Goal: Task Accomplishment & Management: Use online tool/utility

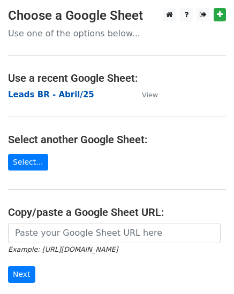
click at [64, 93] on strong "Leads BR - Abril/25" at bounding box center [51, 95] width 86 height 10
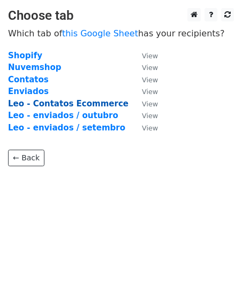
click at [83, 102] on strong "Leo - Contatos Ecommerce" at bounding box center [68, 104] width 120 height 10
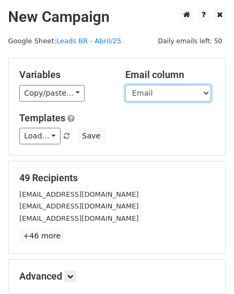
click at [173, 98] on select "Loja Email Nome Cargo Linkedin Contato Linkedin" at bounding box center [168, 93] width 86 height 17
click at [125, 85] on select "Loja Email Nome Cargo Linkedin Contato Linkedin" at bounding box center [168, 93] width 86 height 17
click at [173, 93] on select "Loja Email Nome Cargo Linkedin Contato Linkedin" at bounding box center [168, 93] width 86 height 17
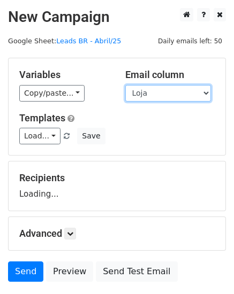
select select "Email"
click at [125, 85] on select "Loja Email Nome Cargo Linkedin Contato Linkedin" at bounding box center [168, 93] width 86 height 17
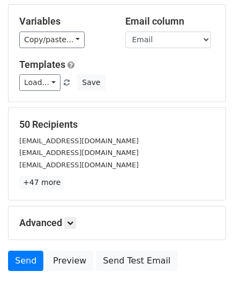
scroll to position [107, 0]
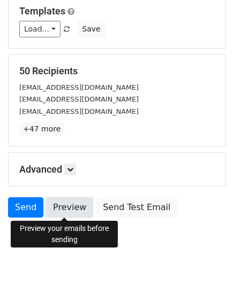
click at [67, 208] on link "Preview" at bounding box center [69, 207] width 47 height 20
click at [68, 208] on link "Preview" at bounding box center [69, 207] width 47 height 20
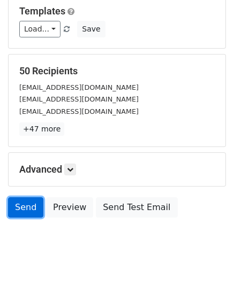
click at [28, 203] on link "Send" at bounding box center [25, 207] width 35 height 20
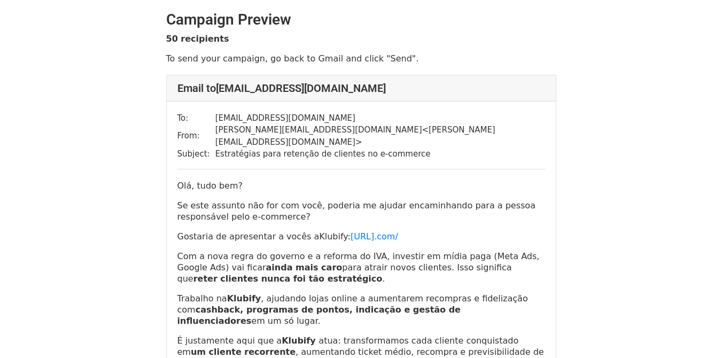
scroll to position [53, 0]
